Goal: Information Seeking & Learning: Learn about a topic

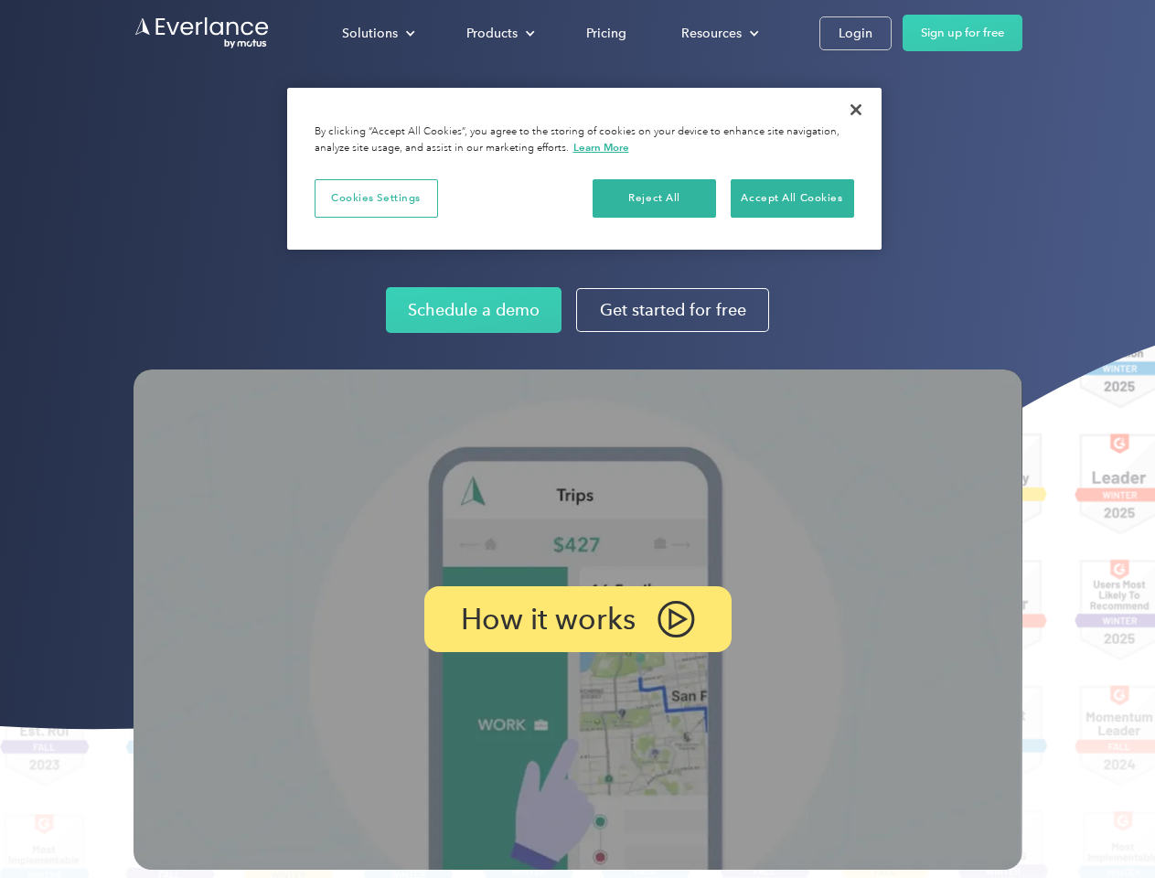
click at [577, 439] on img at bounding box center [578, 620] width 889 height 500
click at [378, 33] on div "Solutions" at bounding box center [370, 33] width 56 height 23
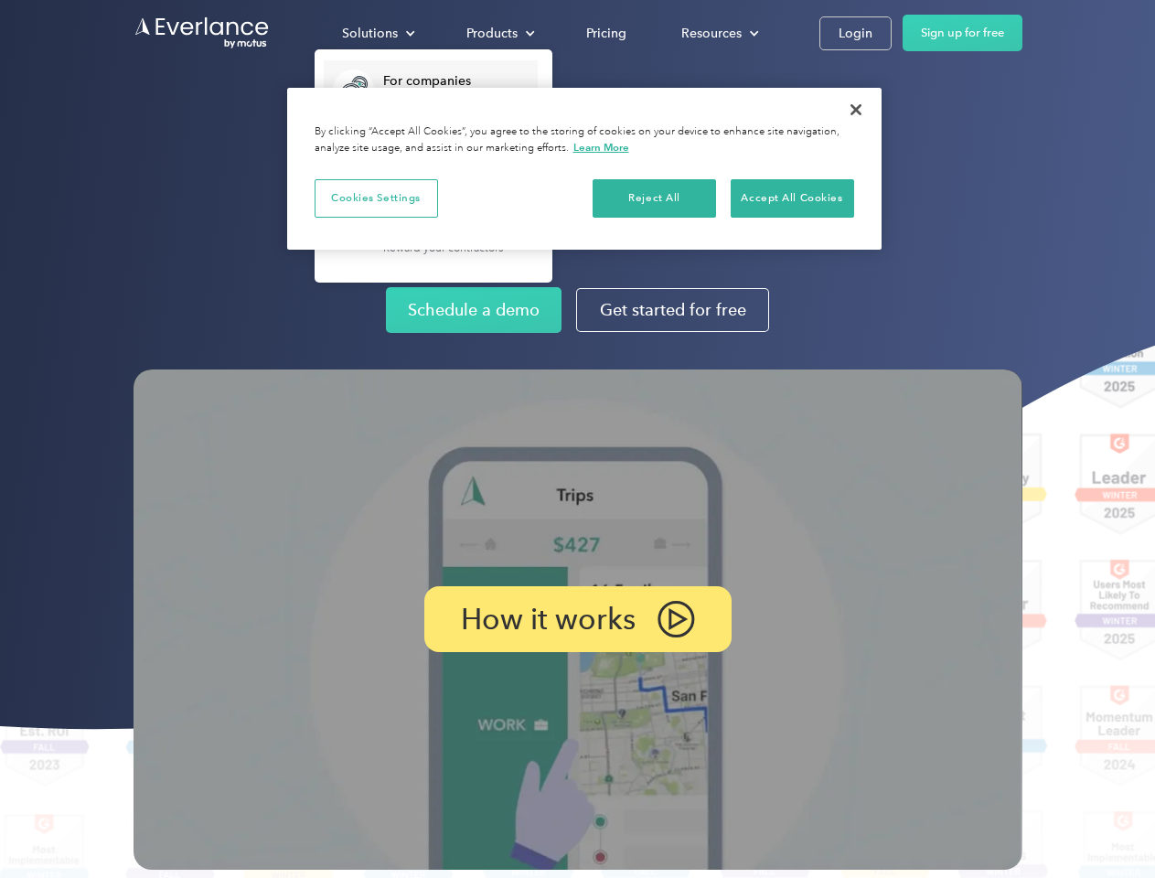
click at [499, 33] on div "Products" at bounding box center [492, 33] width 51 height 23
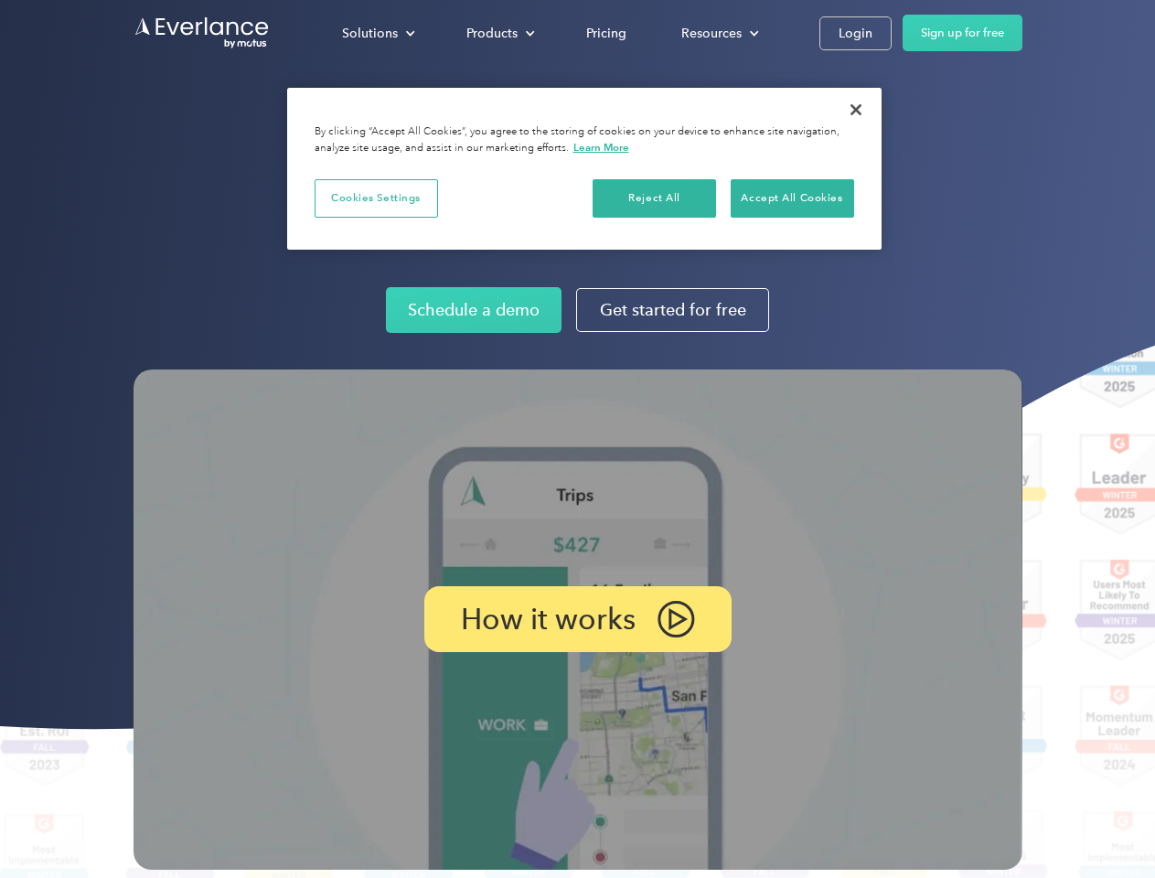
click at [718, 33] on div "Resources" at bounding box center [712, 33] width 60 height 23
click at [577, 619] on p "How it works" at bounding box center [548, 619] width 175 height 22
click at [376, 198] on button "Cookies Settings" at bounding box center [376, 198] width 123 height 38
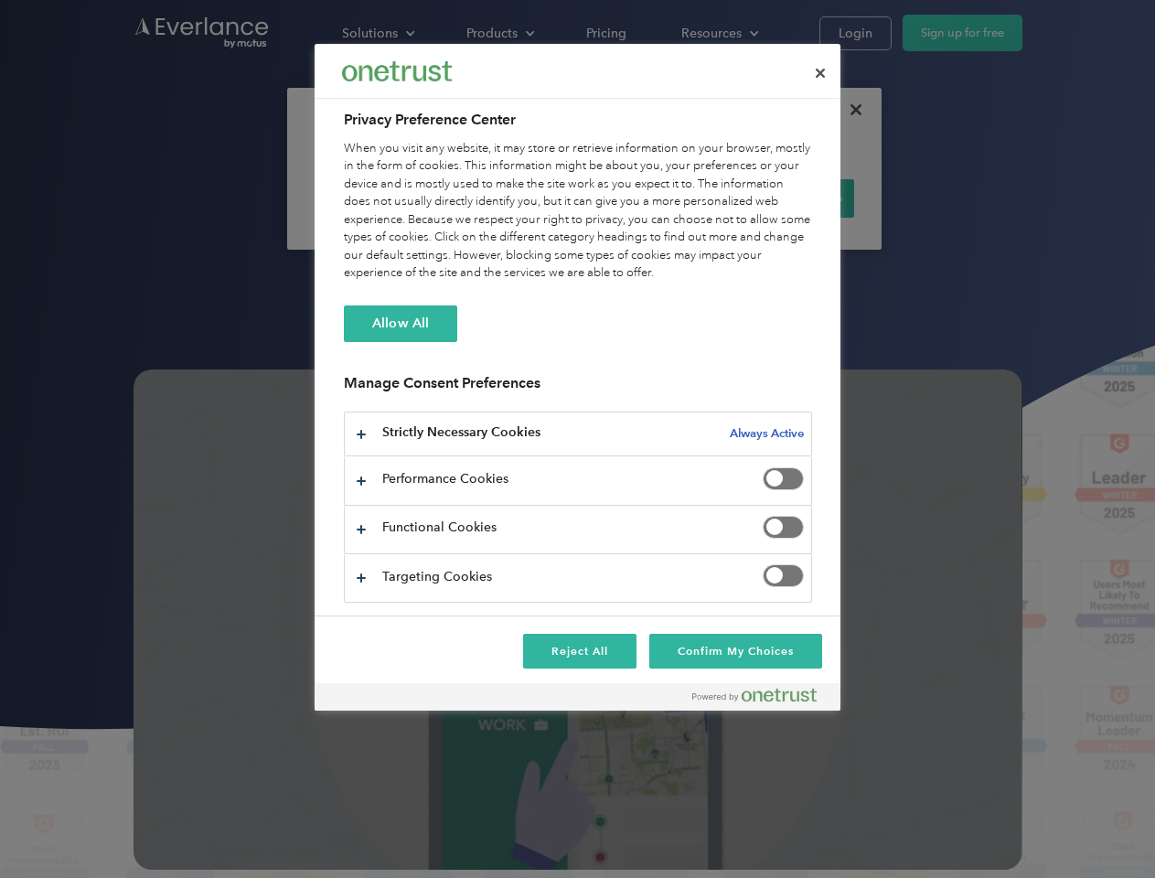
click at [655, 198] on div "When you visit any website, it may store or retrieve information on your browse…" at bounding box center [578, 211] width 468 height 143
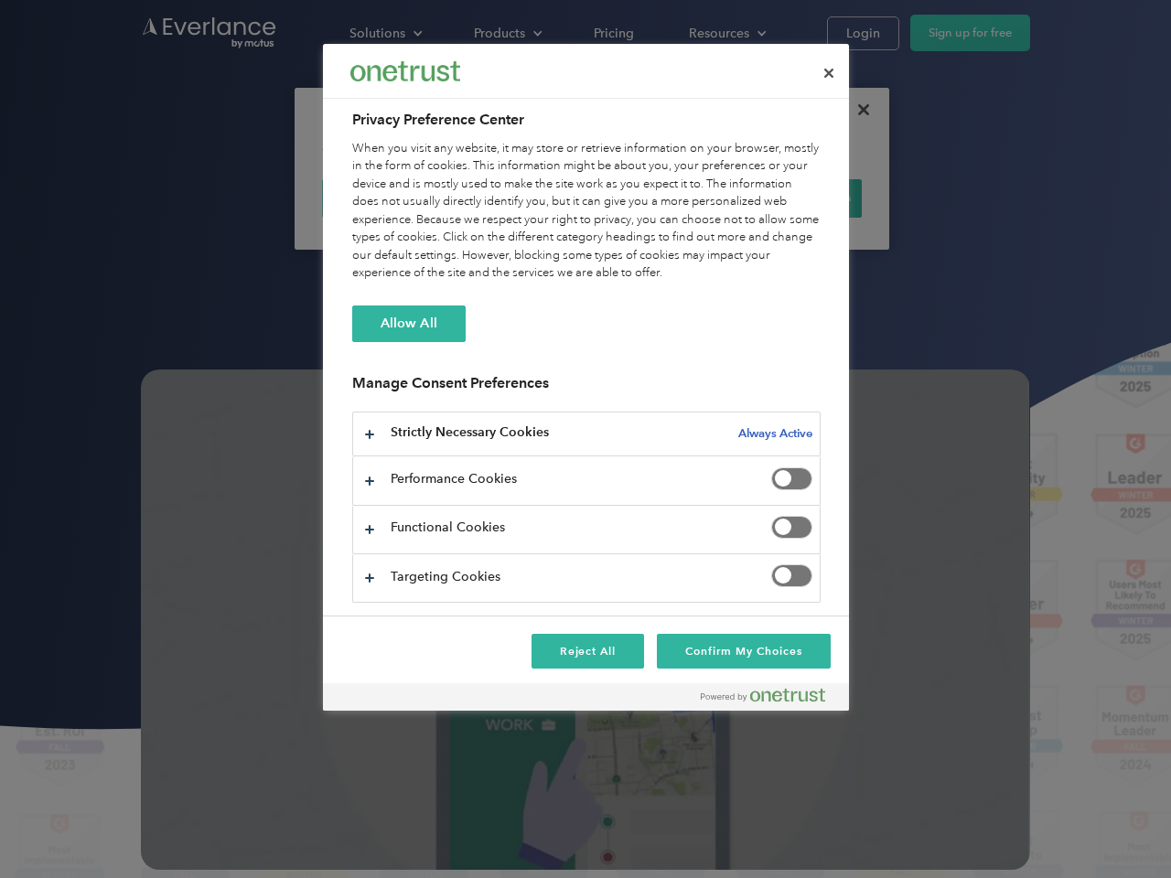
click at [792, 198] on div "When you visit any website, it may store or retrieve information on your browse…" at bounding box center [586, 211] width 468 height 143
click at [856, 110] on div at bounding box center [585, 439] width 1171 height 878
